Goal: Task Accomplishment & Management: Manage account settings

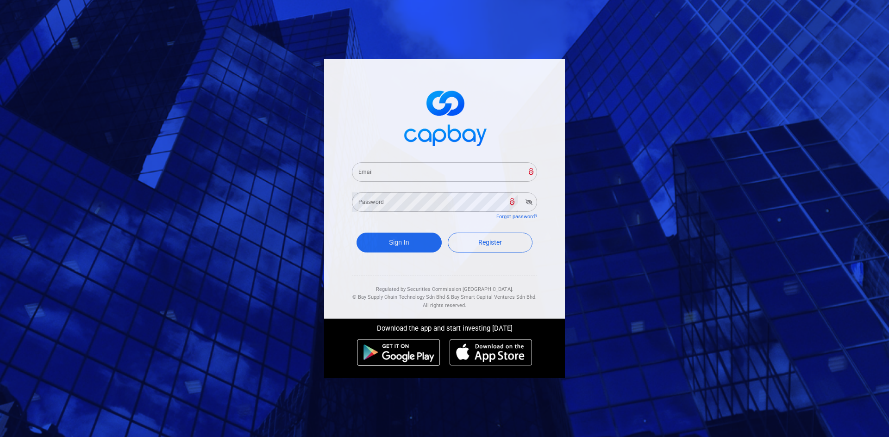
click at [402, 166] on input "Email" at bounding box center [444, 171] width 185 height 19
paste input "[EMAIL_ADDRESS][DOMAIN_NAME]"
type input "[EMAIL_ADDRESS][DOMAIN_NAME]"
click at [389, 239] on button "Sign In" at bounding box center [398, 243] width 85 height 20
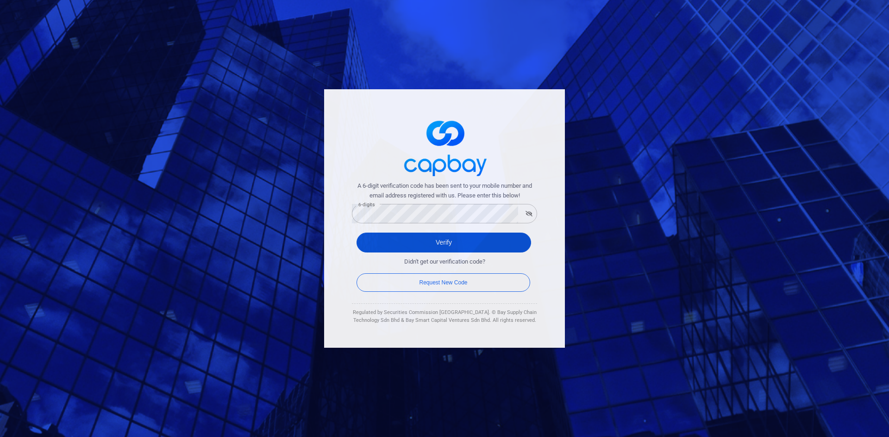
click at [397, 244] on button "Verify" at bounding box center [443, 243] width 175 height 20
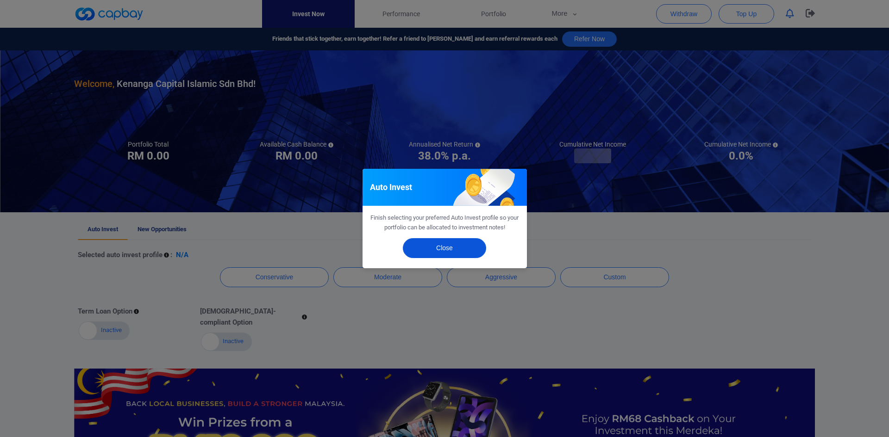
click at [452, 249] on button "Close" at bounding box center [444, 248] width 83 height 20
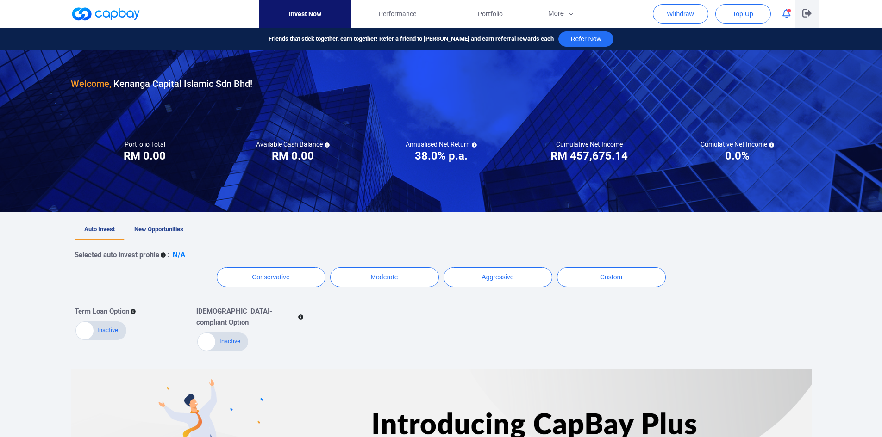
click at [808, 13] on icon "button" at bounding box center [806, 13] width 9 height 8
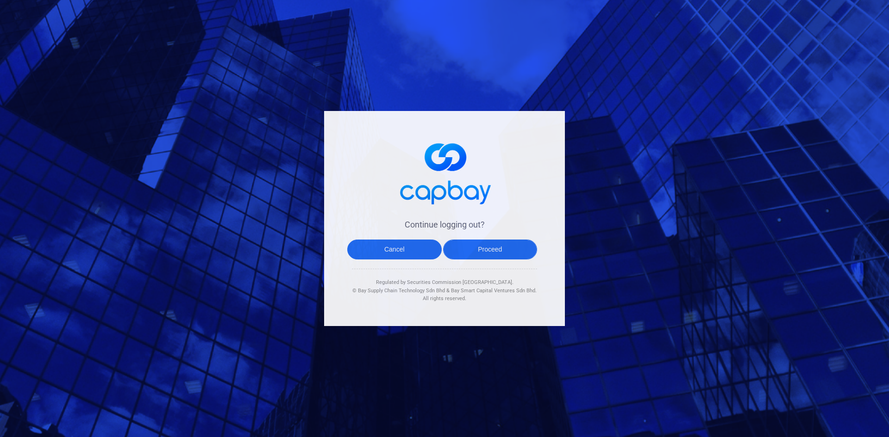
click at [499, 253] on button "Proceed" at bounding box center [490, 250] width 94 height 20
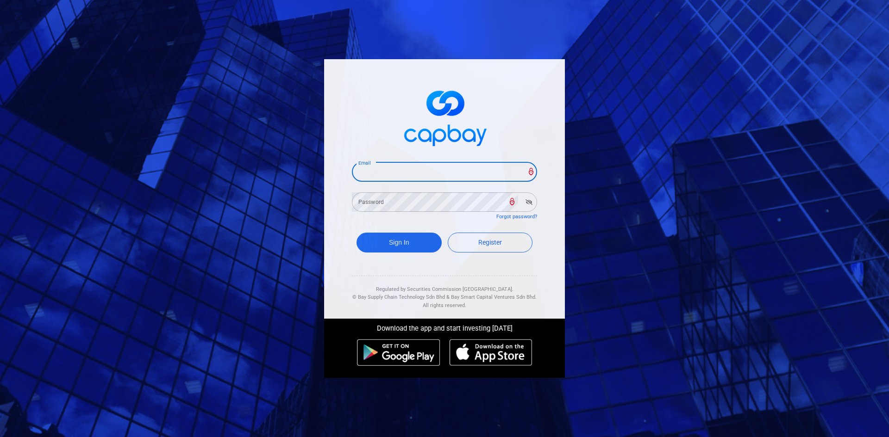
click at [392, 174] on input "Email" at bounding box center [444, 171] width 185 height 19
paste input "[EMAIL_ADDRESS][DOMAIN_NAME]"
type input "[EMAIL_ADDRESS][DOMAIN_NAME]"
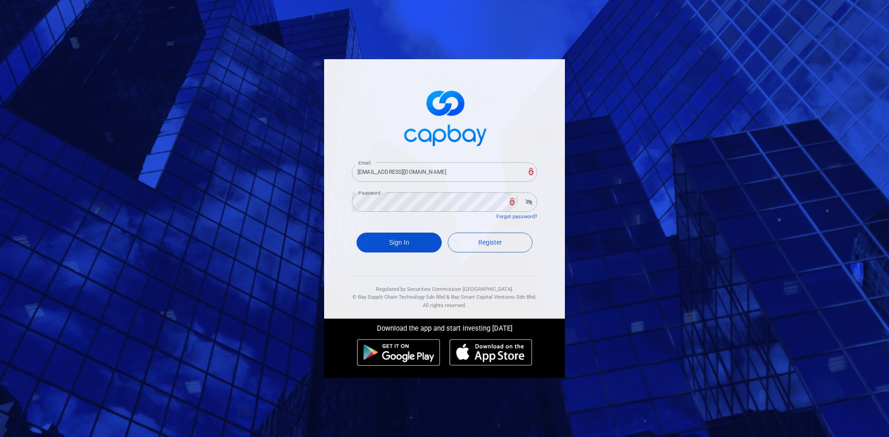
click at [393, 238] on button "Sign In" at bounding box center [398, 243] width 85 height 20
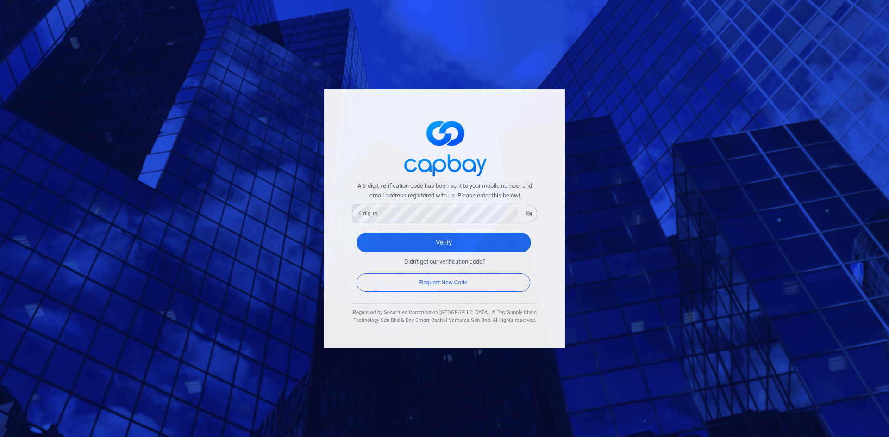
click at [374, 207] on div "6-digits 6-digits" at bounding box center [444, 213] width 185 height 21
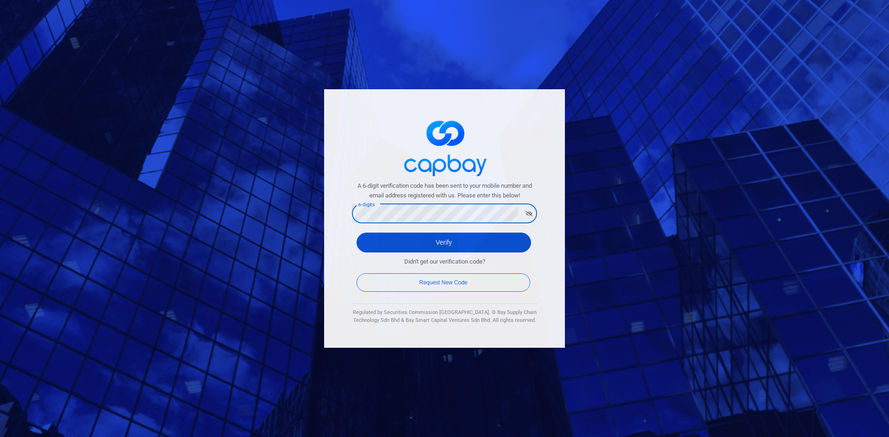
click at [375, 240] on button "Verify" at bounding box center [443, 243] width 175 height 20
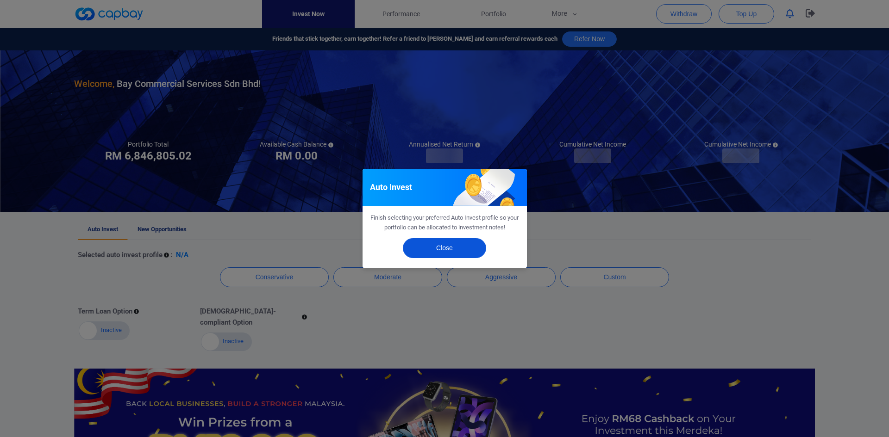
click at [476, 250] on button "Close" at bounding box center [444, 248] width 83 height 20
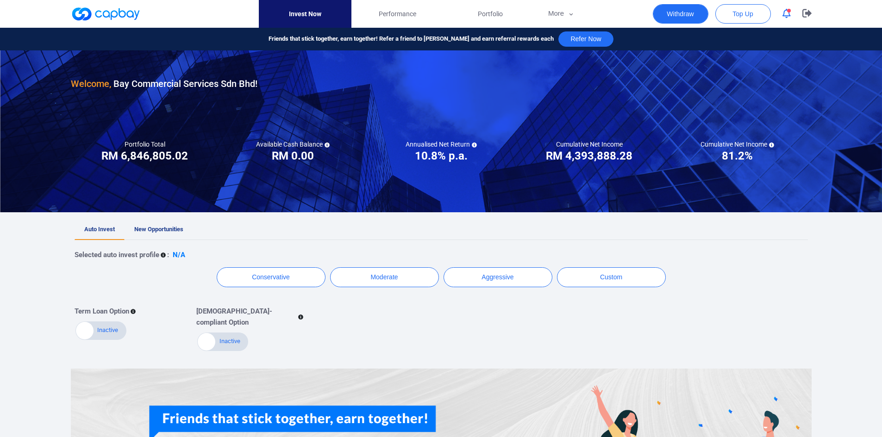
click at [675, 12] on button "Withdraw" at bounding box center [681, 13] width 56 height 19
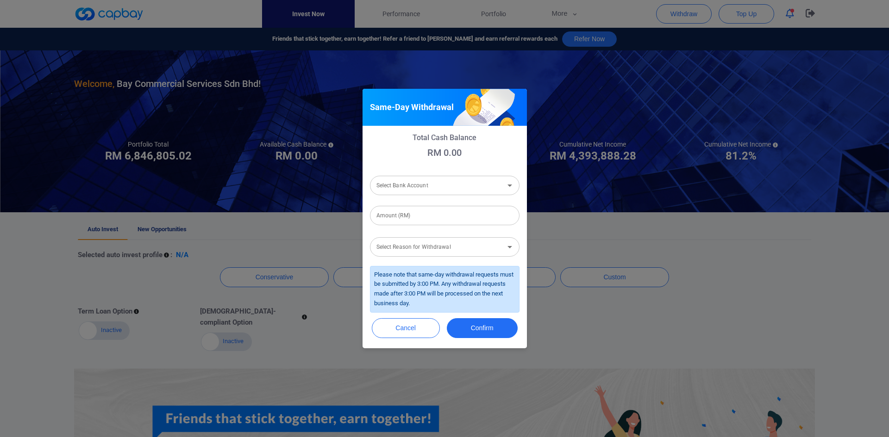
click at [609, 228] on div "Same-Day Withdrawal Total Cash Balance RM 0.00 Select Bank Account Select Bank …" at bounding box center [444, 218] width 889 height 437
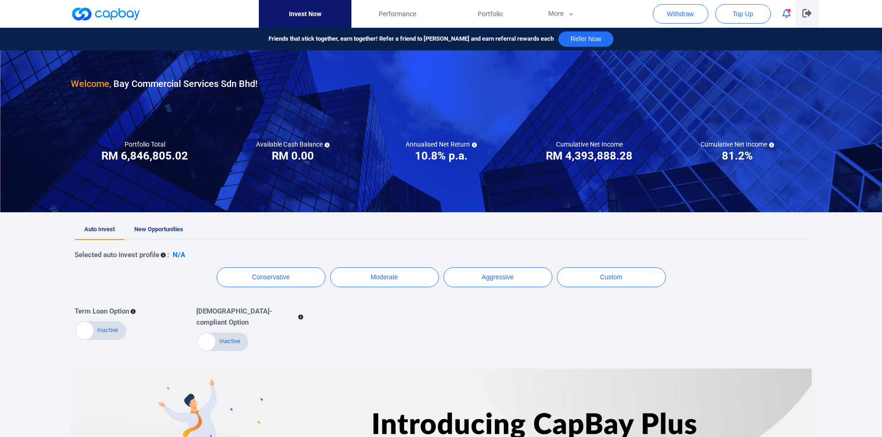
click at [806, 13] on icon "button" at bounding box center [806, 13] width 9 height 8
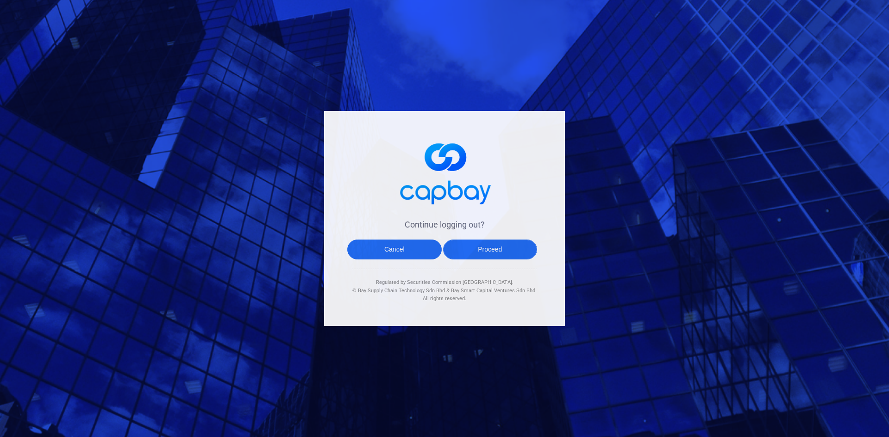
click at [499, 254] on button "Proceed" at bounding box center [490, 250] width 94 height 20
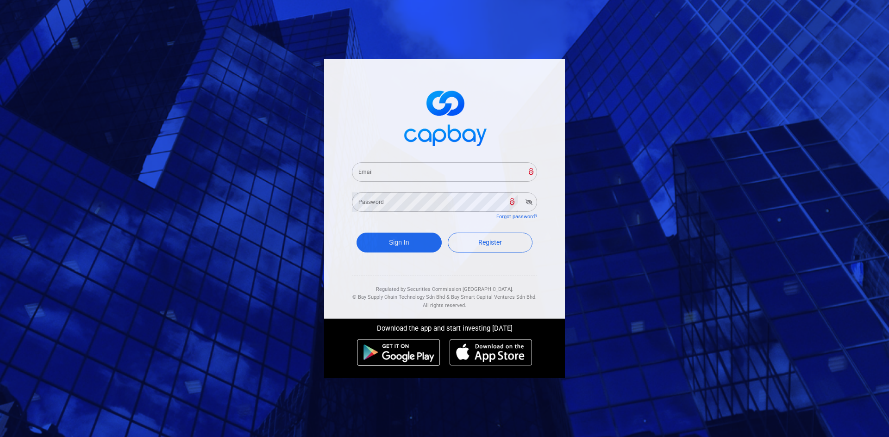
click at [408, 171] on input "Email" at bounding box center [444, 171] width 185 height 19
paste input "[EMAIL_ADDRESS][DOMAIN_NAME]"
type input "[EMAIL_ADDRESS][DOMAIN_NAME]"
click at [378, 200] on div "Password Password" at bounding box center [444, 201] width 185 height 21
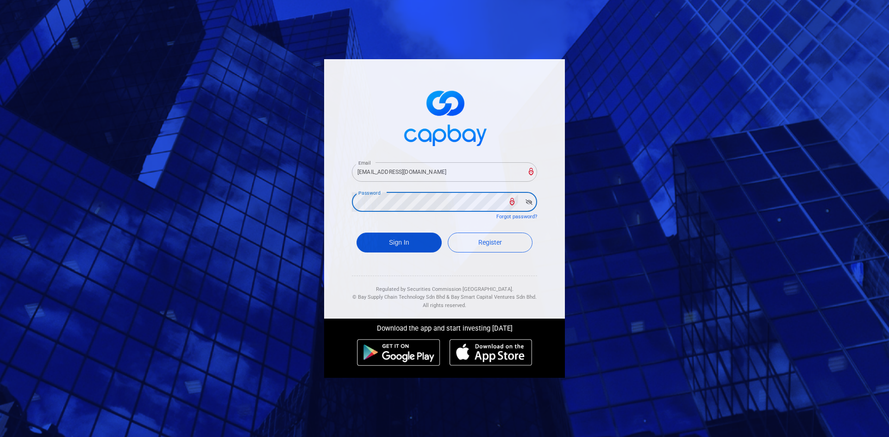
click at [392, 238] on button "Sign In" at bounding box center [398, 243] width 85 height 20
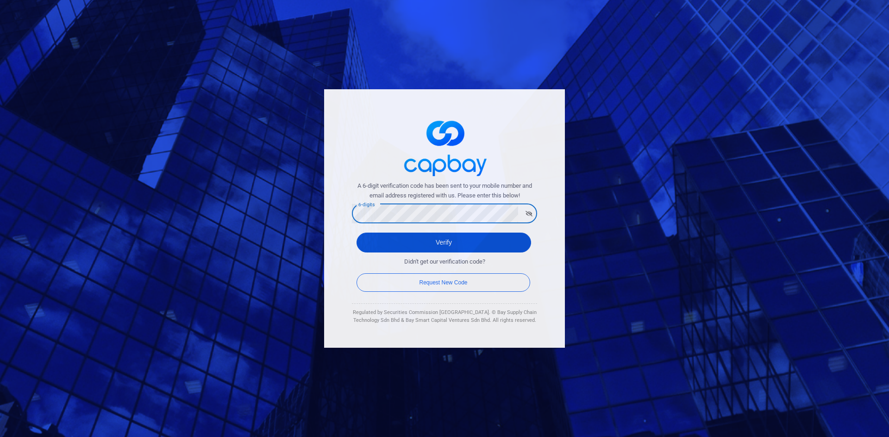
click at [379, 240] on button "Verify" at bounding box center [443, 243] width 175 height 20
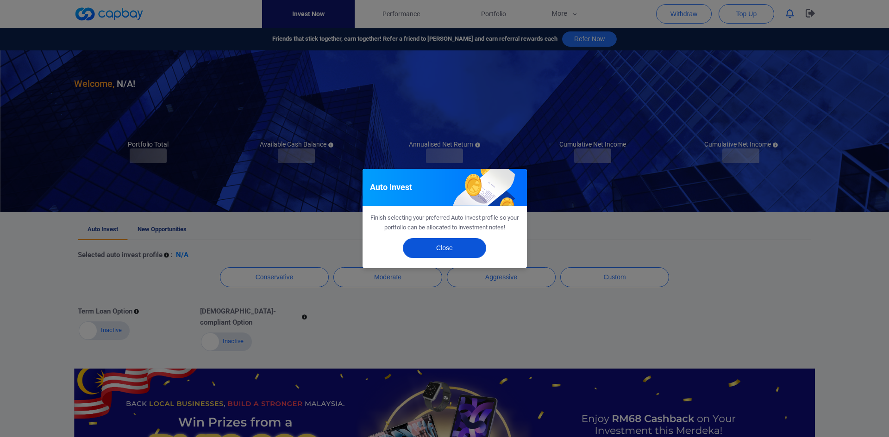
click at [433, 243] on button "Close" at bounding box center [444, 248] width 83 height 20
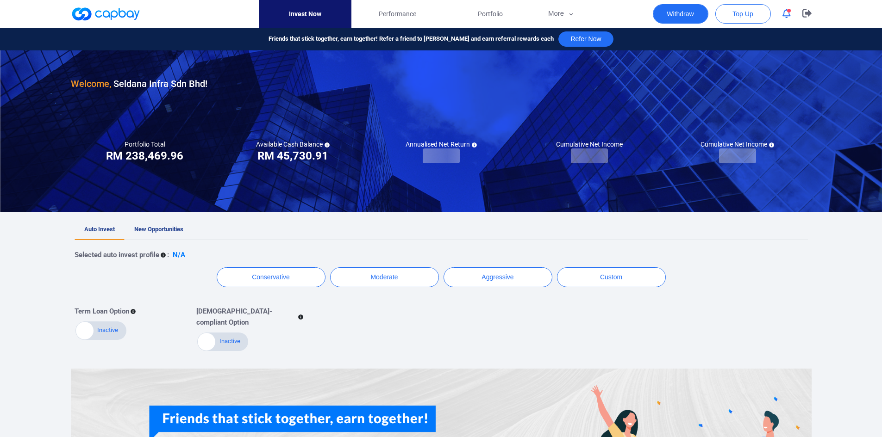
click at [667, 15] on button "Withdraw" at bounding box center [681, 13] width 56 height 19
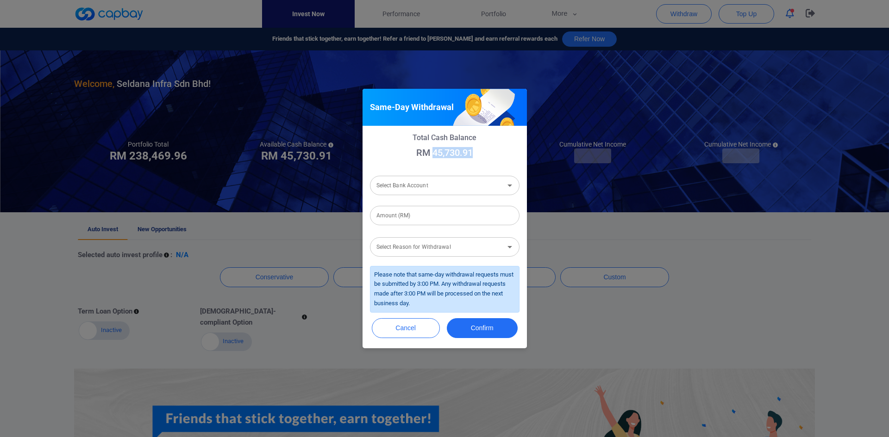
drag, startPoint x: 431, startPoint y: 151, endPoint x: 478, endPoint y: 150, distance: 46.3
click at [478, 150] on p "RM 45,730.91" at bounding box center [445, 152] width 150 height 11
copy p "45,730.91"
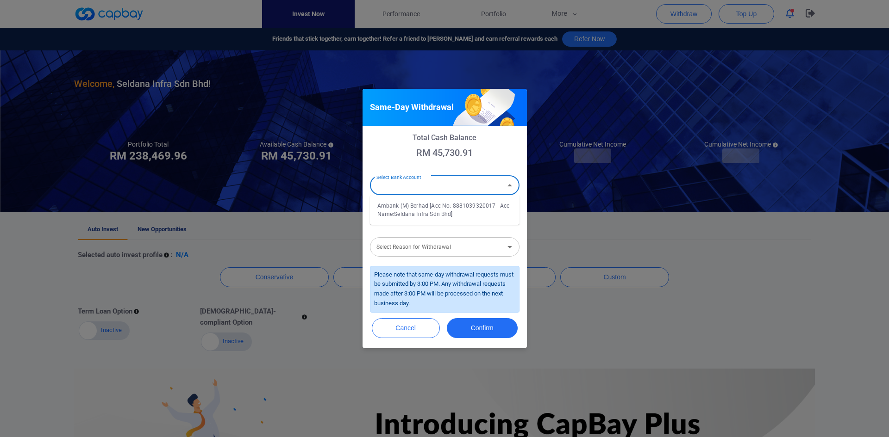
click at [435, 188] on input "Select Bank Account" at bounding box center [437, 185] width 129 height 17
click at [432, 210] on li "Ambank (M) Berhad [Acc No: 8881039320017 - Acc Name:Seldana Infra Sdn Bhd]" at bounding box center [445, 210] width 150 height 22
type input "Ambank (M) Berhad [Acc No: 8881039320017 - Acc Name:Seldana Infra Sdn Bhd]"
click at [418, 217] on input "Amount (RM)" at bounding box center [445, 215] width 150 height 19
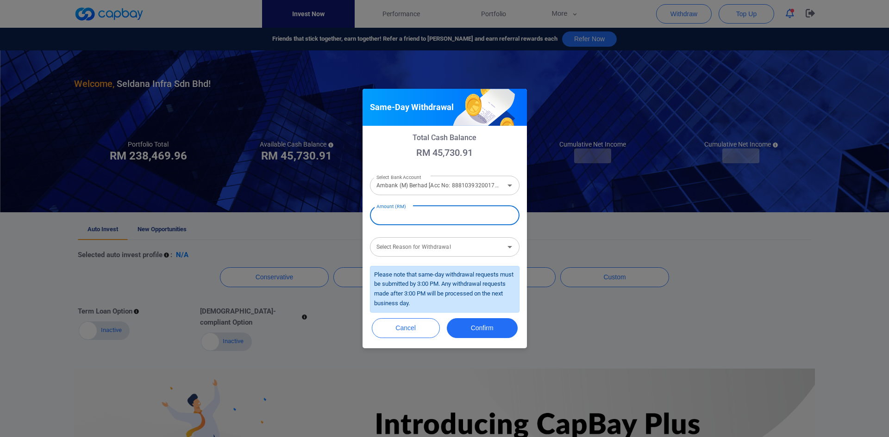
paste input "RM 45,730.91"
type input "RM 45,730.91"
click at [421, 239] on div "Select Reason for Withdrawal Select Reason for Withdrawal" at bounding box center [445, 246] width 150 height 21
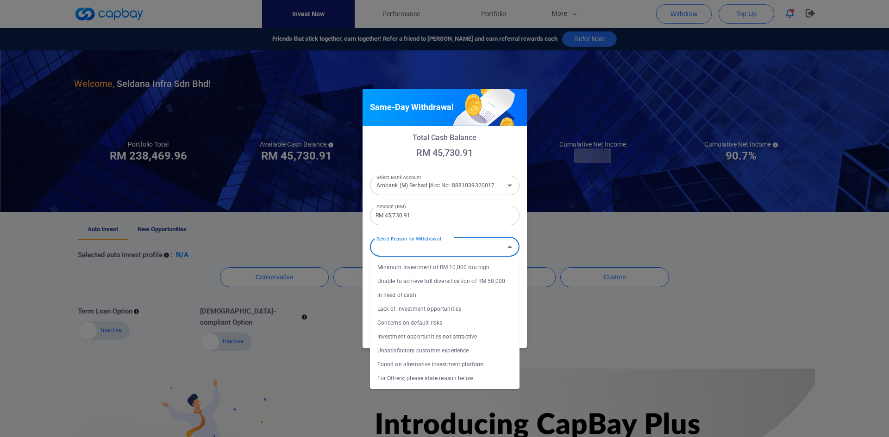
click at [421, 294] on li "In need of cash" at bounding box center [445, 295] width 150 height 14
type input "In need of cash"
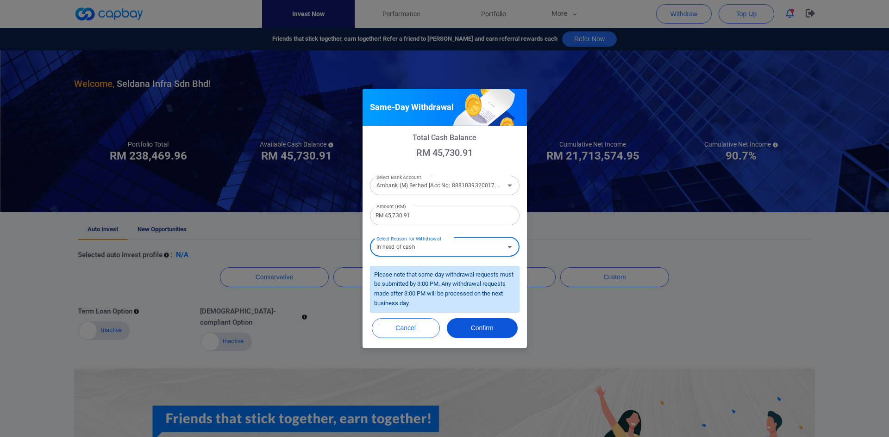
click at [482, 331] on button "Confirm" at bounding box center [482, 328] width 71 height 20
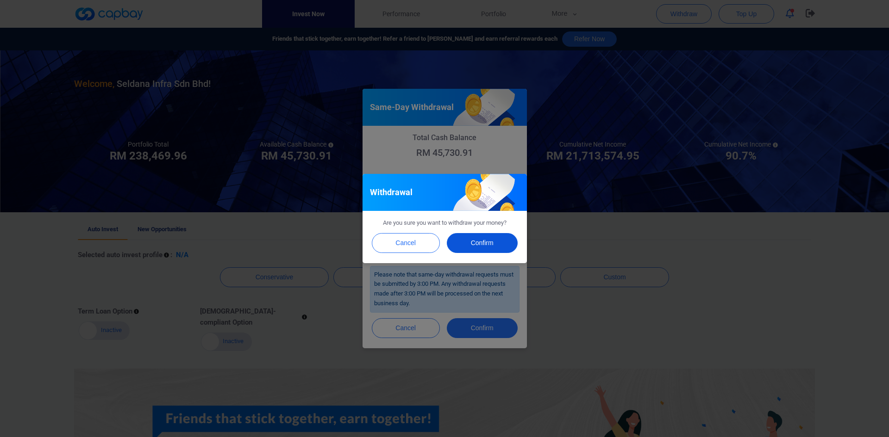
click at [490, 241] on button "Confirm" at bounding box center [482, 243] width 71 height 20
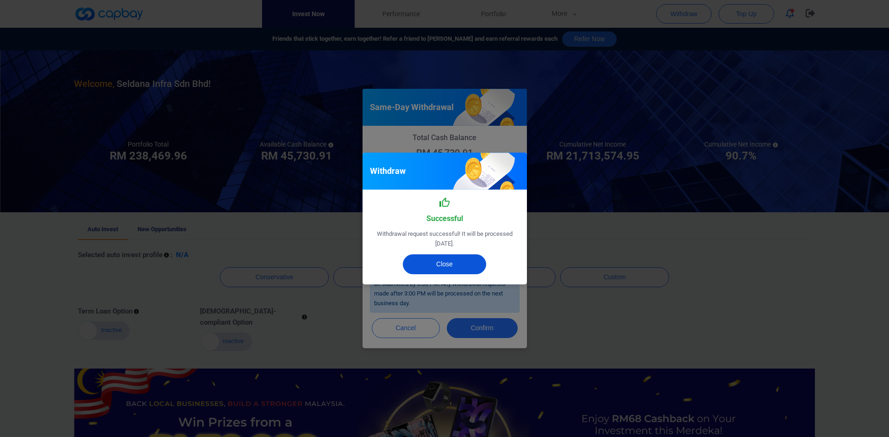
click at [439, 262] on button "Close" at bounding box center [444, 265] width 83 height 20
